Goal: Information Seeking & Learning: Learn about a topic

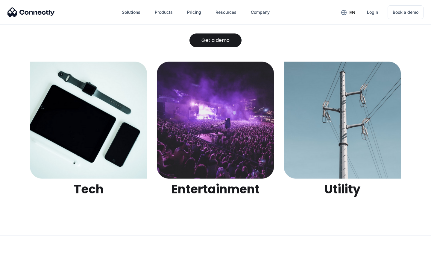
scroll to position [1889, 0]
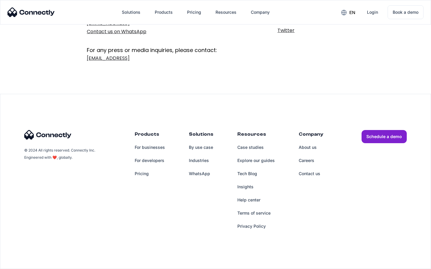
scroll to position [98, 0]
